Goal: Book appointment/travel/reservation

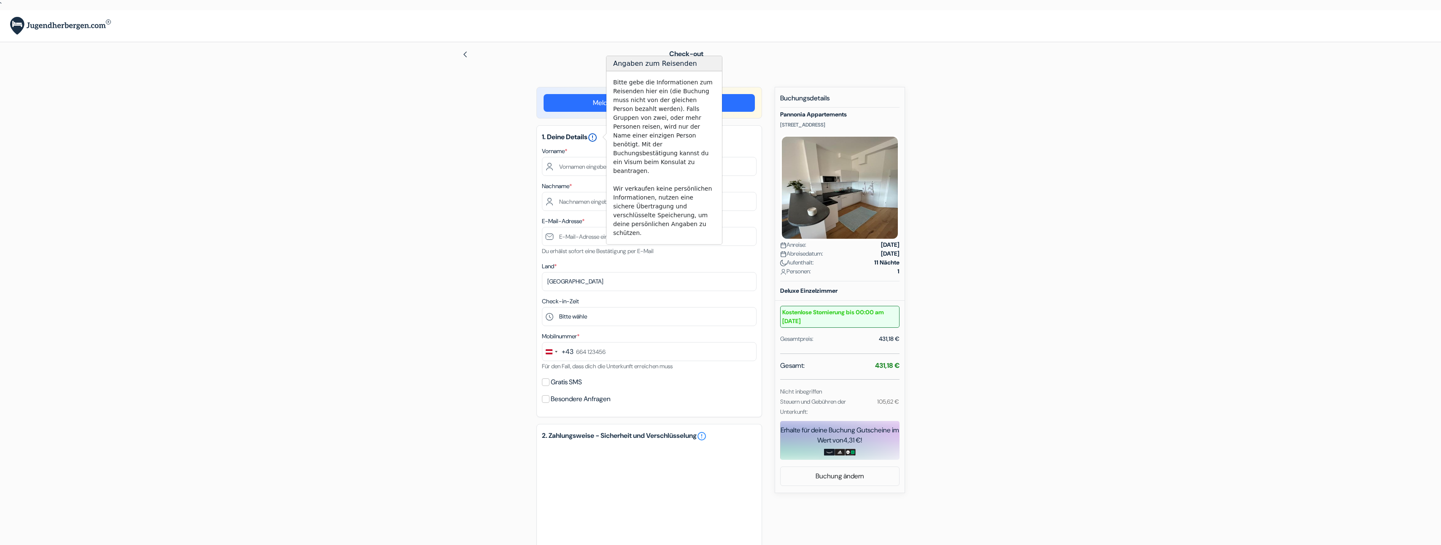
click at [598, 138] on icon "error_outline" at bounding box center [593, 137] width 10 height 10
click at [569, 167] on input "text" at bounding box center [649, 166] width 215 height 19
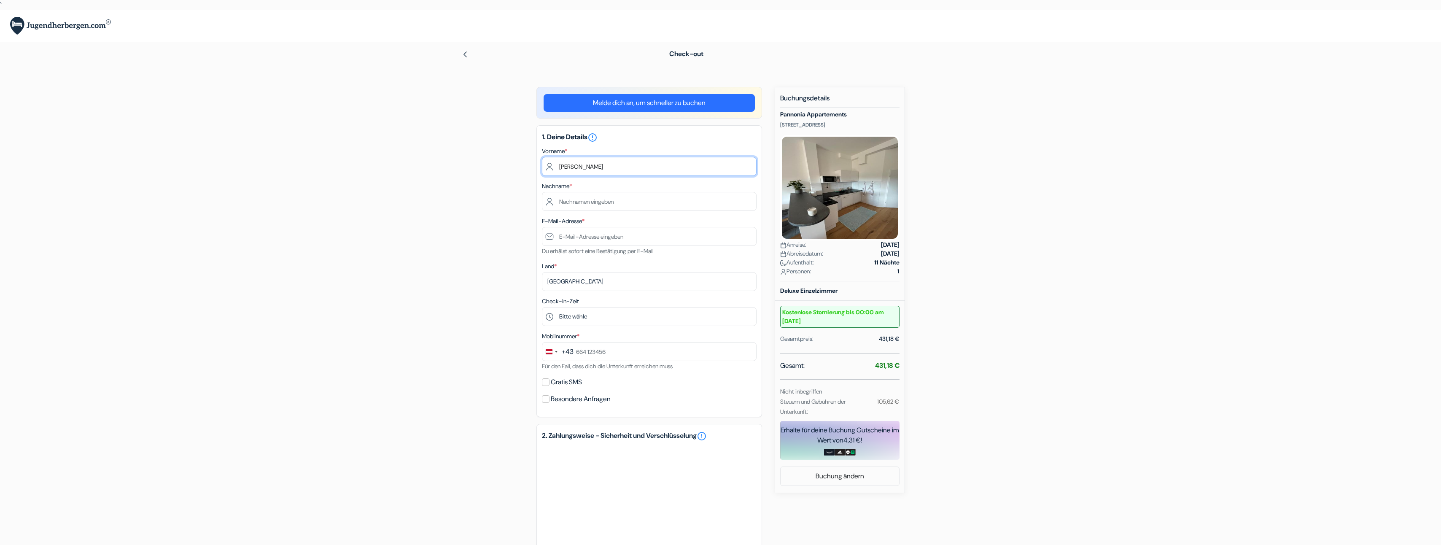
type input "[PERSON_NAME]"
type input "Wheeler"
drag, startPoint x: 663, startPoint y: 239, endPoint x: 565, endPoint y: 226, distance: 98.3
click at [565, 226] on div "E-Mail-Adresse * alexandrakoch Du erhälst sofort eine Bestätigung per E-Mail" at bounding box center [649, 236] width 215 height 40
click at [667, 237] on input "alexandrakoch" at bounding box center [649, 236] width 215 height 19
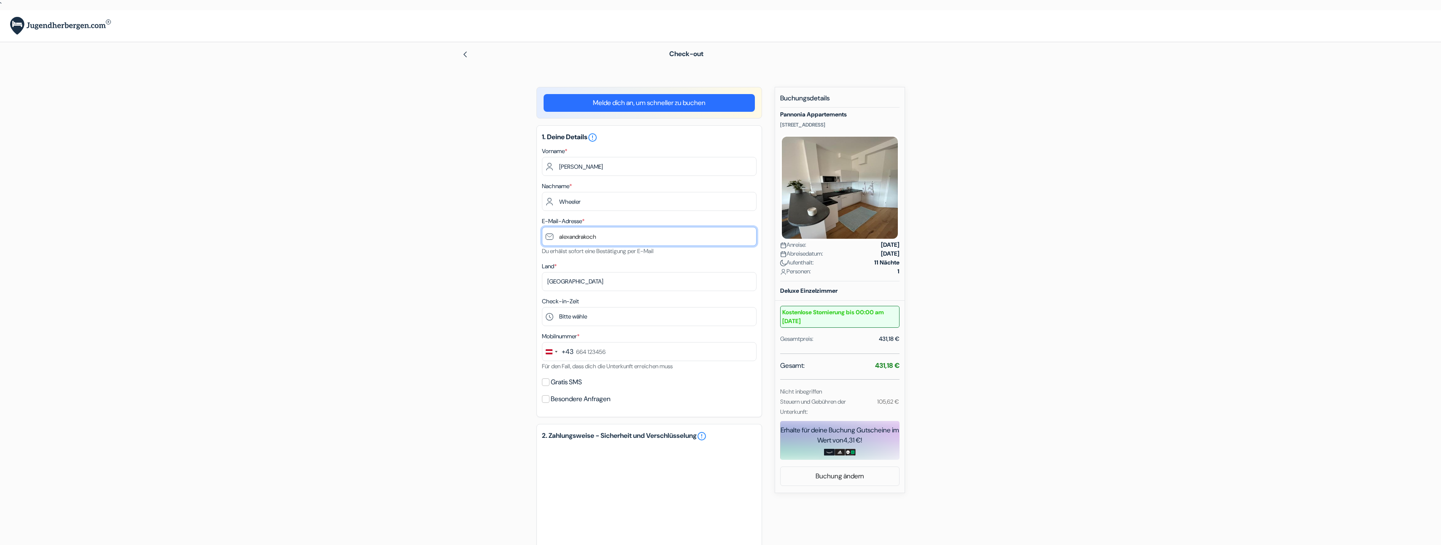
type input "[EMAIL_ADDRESS][DOMAIN_NAME]"
type input "06643576359"
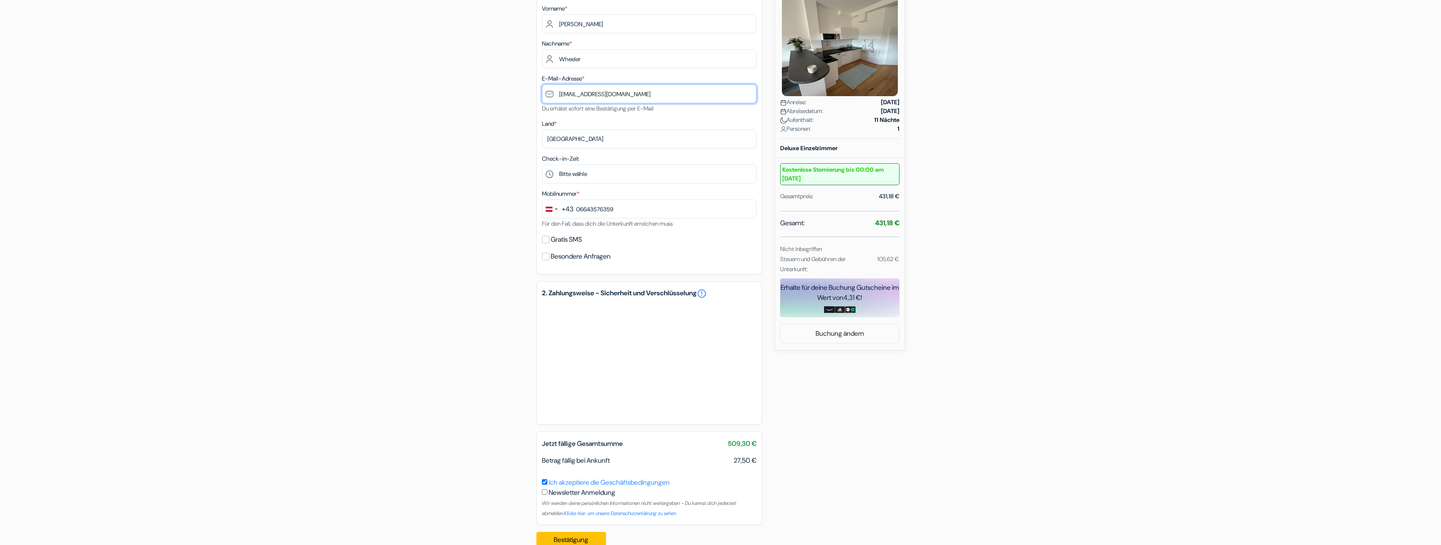
scroll to position [148, 0]
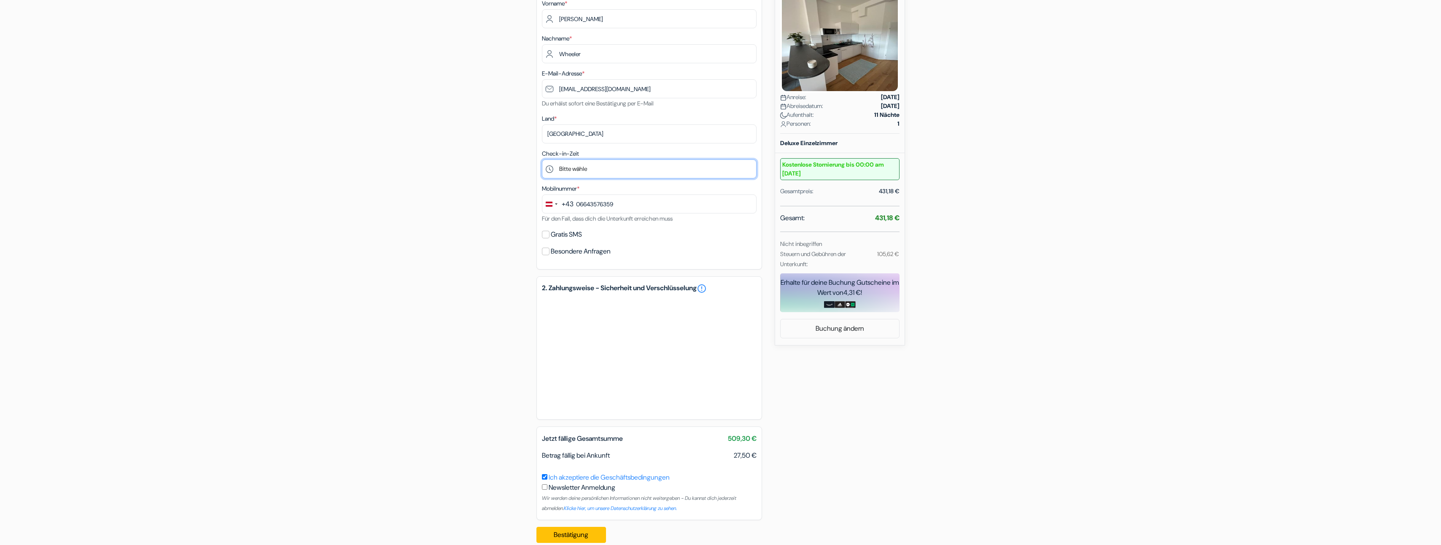
click at [683, 170] on select "Bitte wähle 14:00 15:00 16:00 17:00 18:00 19:00 20:00" at bounding box center [649, 168] width 215 height 19
select select "14"
click at [542, 159] on select "Bitte wähle 14:00 15:00 16:00 17:00 18:00 19:00 20:00" at bounding box center [649, 168] width 215 height 19
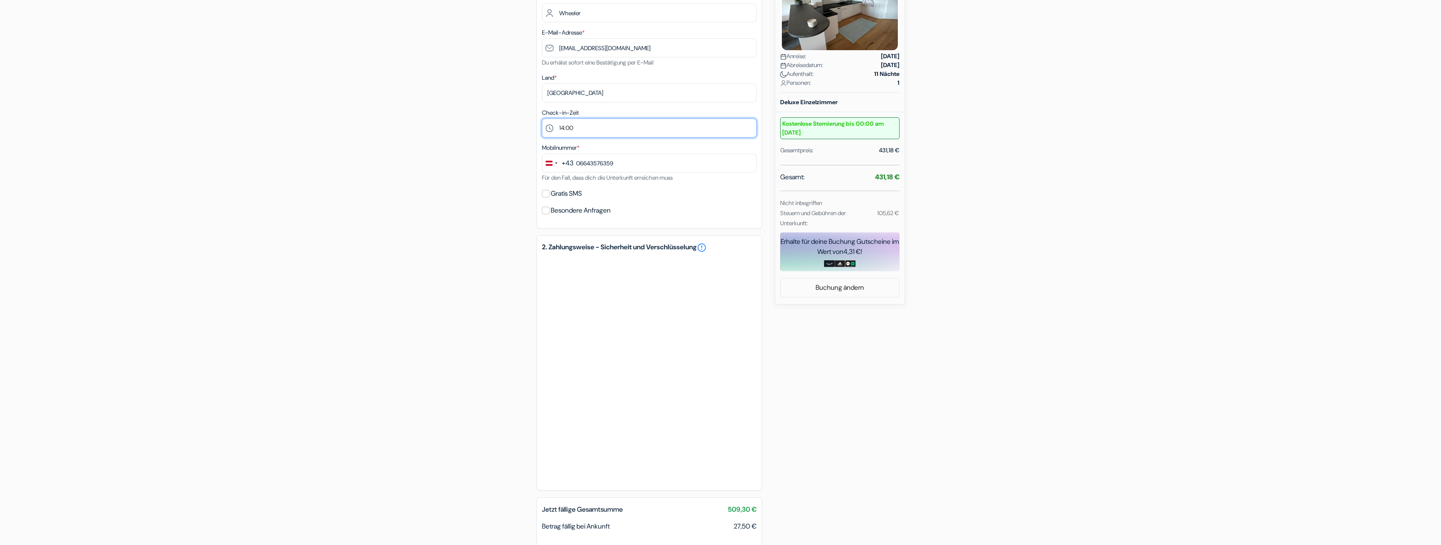
scroll to position [200, 0]
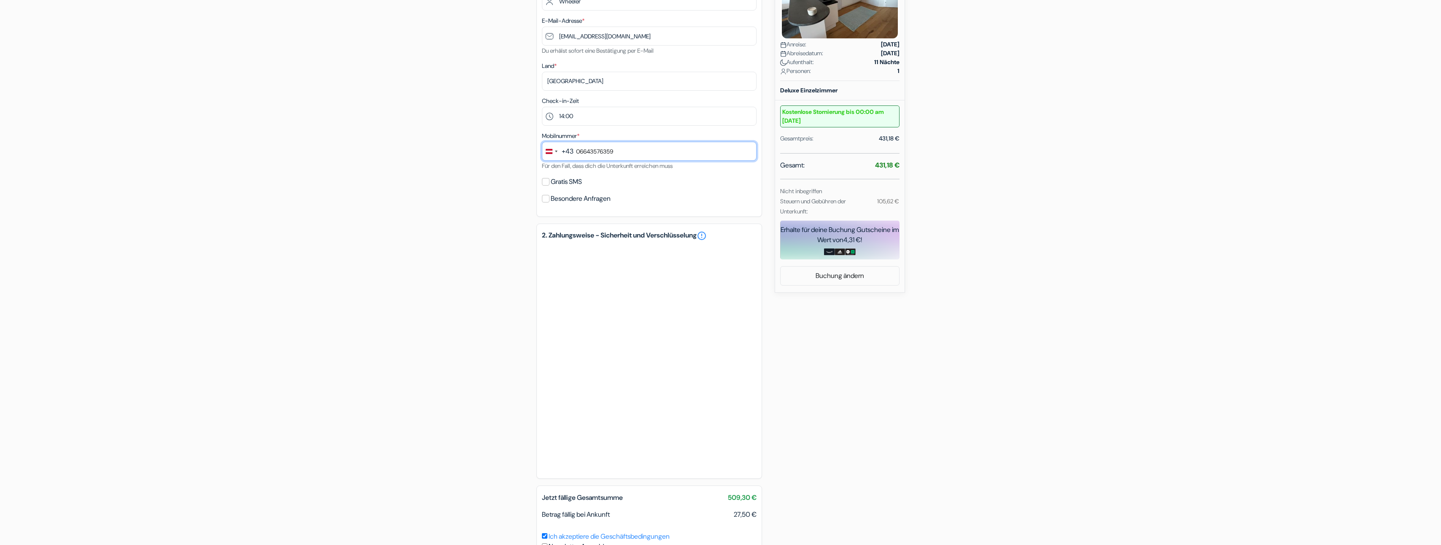
click at [624, 151] on input "06643576359" at bounding box center [649, 151] width 215 height 19
type input "0"
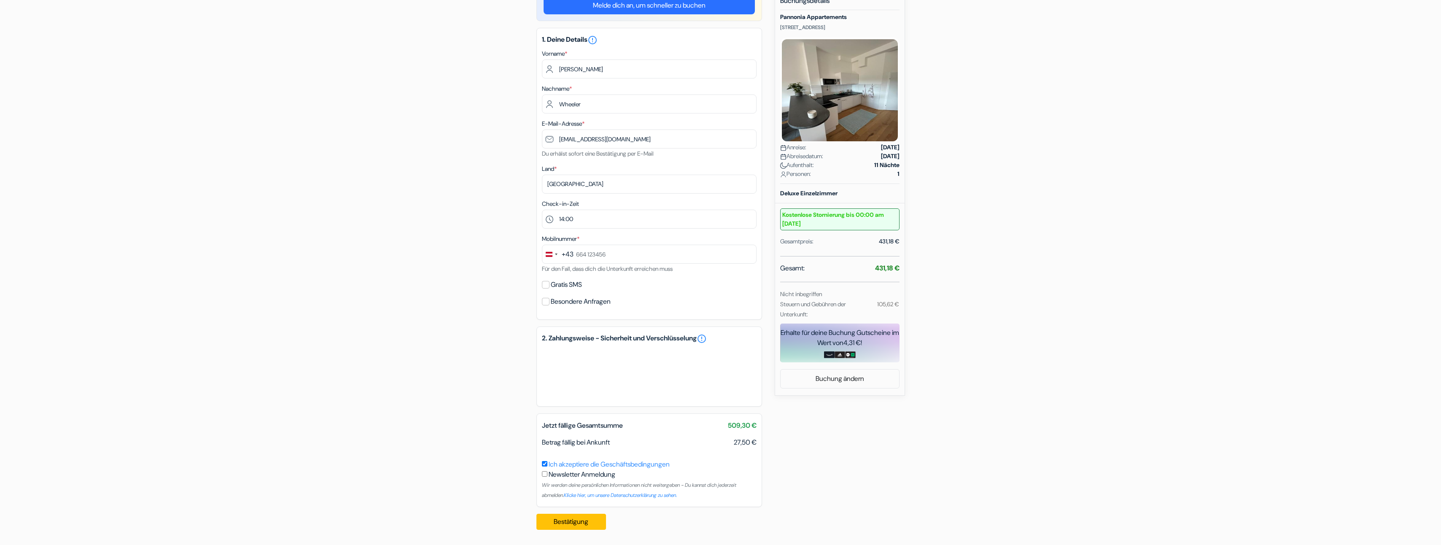
scroll to position [97, 0]
click at [547, 285] on input "Gratis SMS" at bounding box center [546, 285] width 8 height 8
checkbox input "true"
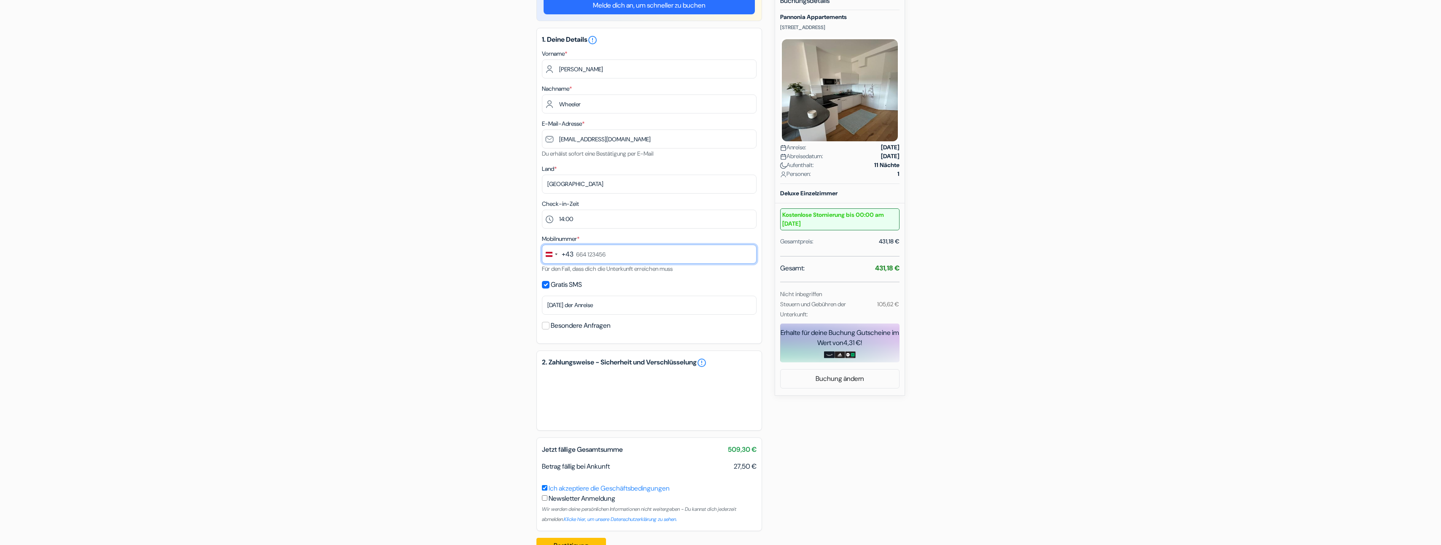
click at [628, 260] on input "text" at bounding box center [649, 254] width 215 height 19
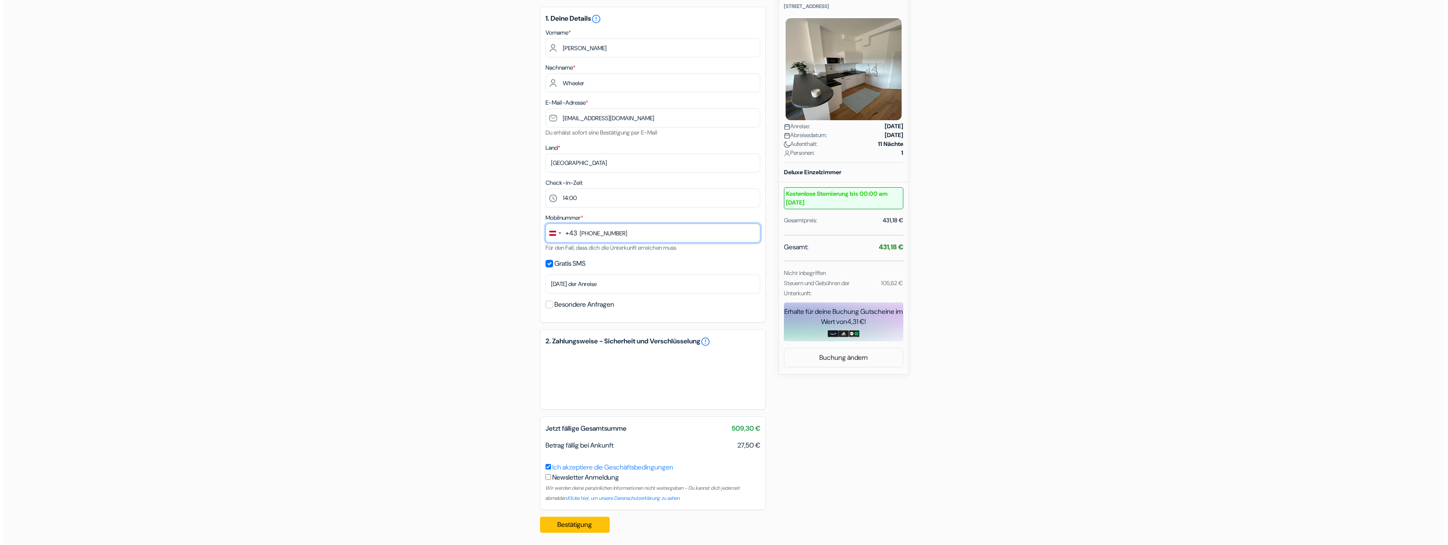
scroll to position [121, 0]
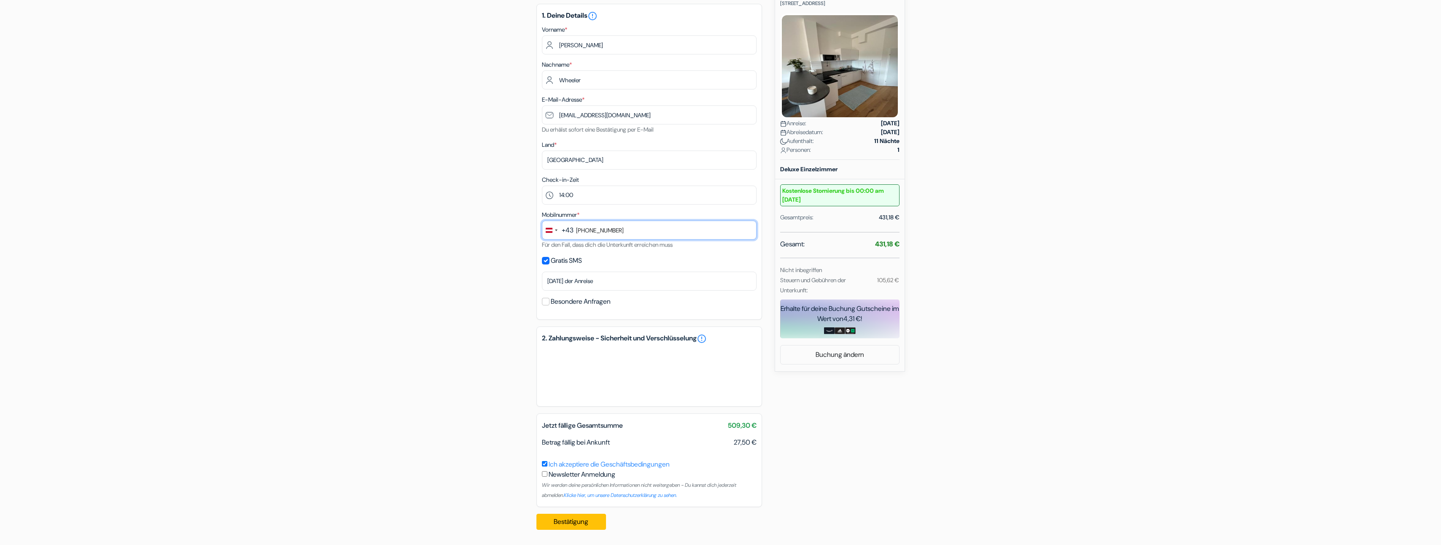
type input "[PHONE_NUMBER]"
click at [998, 355] on div "add_box Pannonia Appartements [STREET_ADDRESS] Details zur Unterkunft X no_plan…" at bounding box center [720, 250] width 557 height 571
click at [656, 467] on link "Ich akzeptiere die Geschäftsbedingungen" at bounding box center [609, 464] width 121 height 9
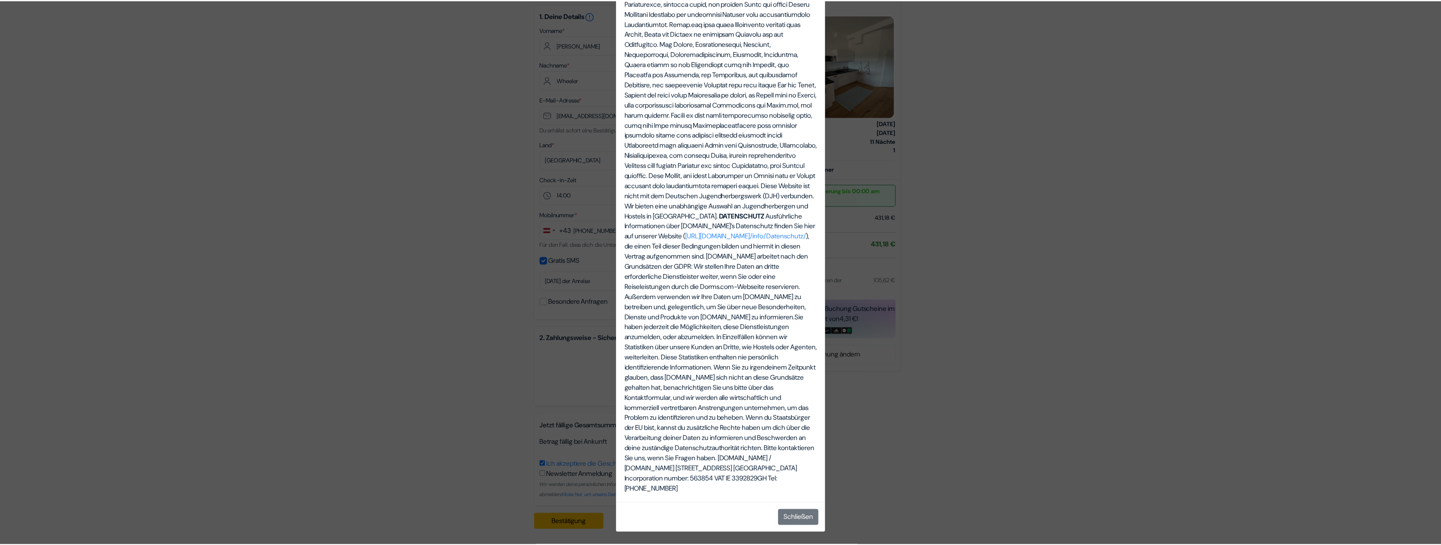
scroll to position [2749, 0]
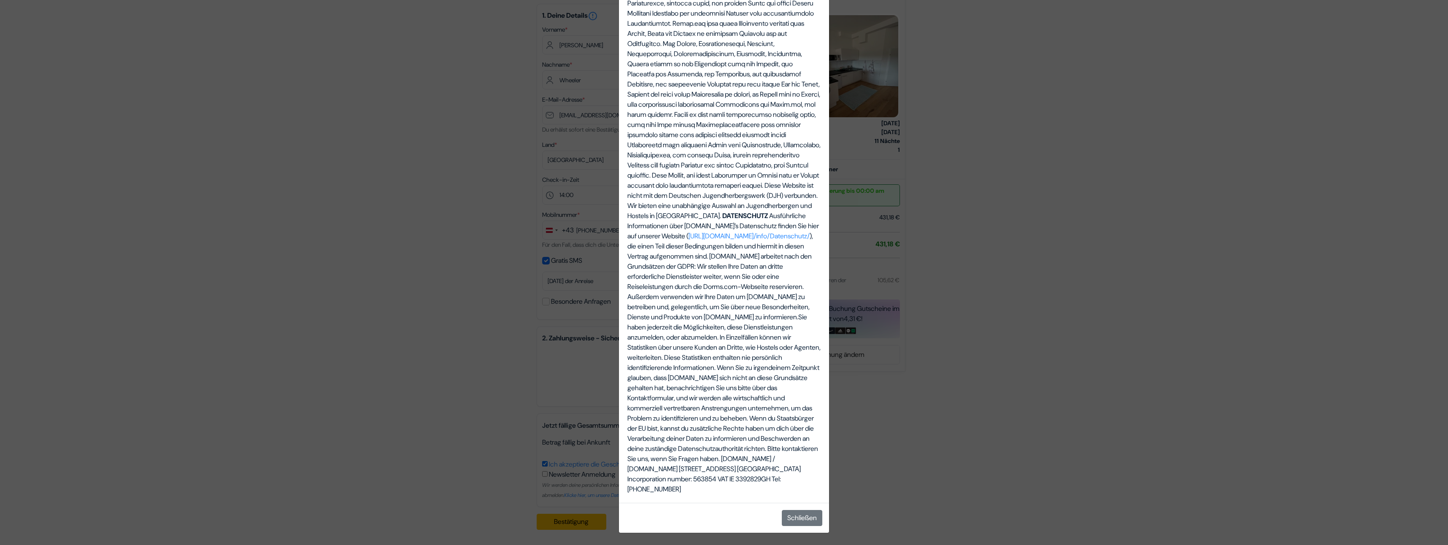
click at [954, 356] on div "Die Allgemeinen Geschäftsbedingungen (AGBs) DIESE ÜBEREINSTIMMUNG besteht zwisc…" at bounding box center [724, 272] width 1448 height 545
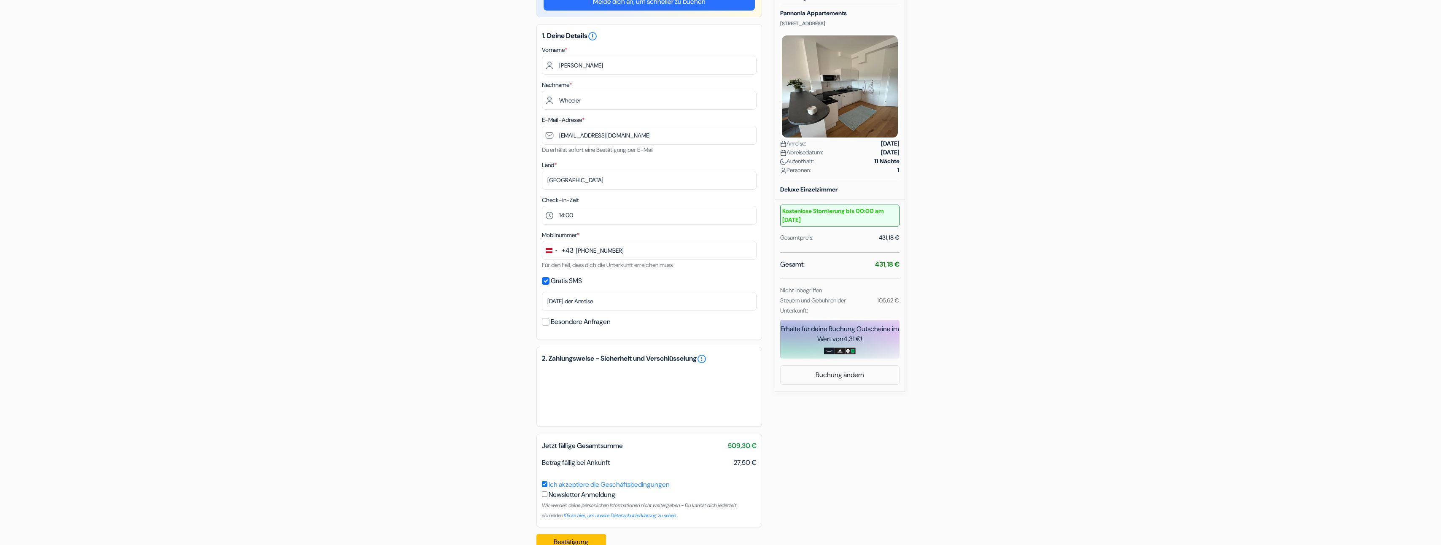
scroll to position [121, 0]
